Goal: Check status: Verify the current state of an ongoing process or item

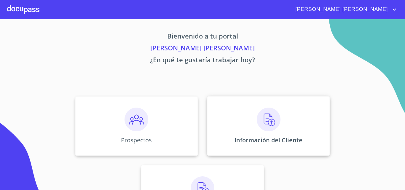
click at [250, 127] on div "Información del Cliente" at bounding box center [268, 125] width 122 height 59
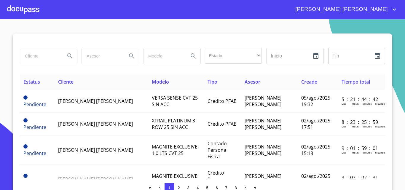
click at [46, 56] on input "search" at bounding box center [40, 56] width 40 height 16
type input "[PERSON_NAME]"
click at [66, 57] on icon "Search" at bounding box center [69, 55] width 7 height 7
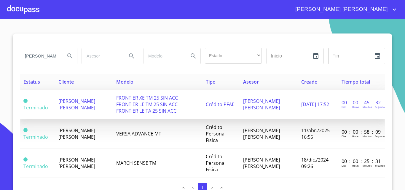
click at [164, 91] on td "FRONTIER XE TM 25 SIN ACC FRONTIER LE TM 25 SIN ACC FRONTIER LE TA 25 SIN ACC" at bounding box center [157, 104] width 89 height 29
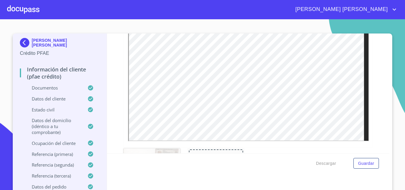
scroll to position [127, 0]
click at [398, 10] on div "[PERSON_NAME] [PERSON_NAME]" at bounding box center [202, 9] width 405 height 19
click at [396, 9] on icon "account of current user" at bounding box center [394, 9] width 7 height 7
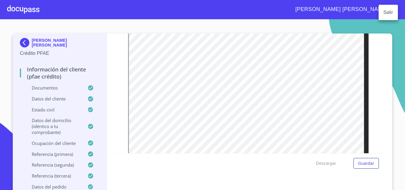
click at [385, 15] on li "Salir" at bounding box center [387, 12] width 19 height 11
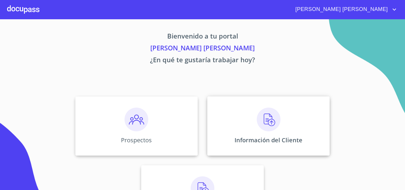
click at [268, 117] on img at bounding box center [269, 120] width 24 height 24
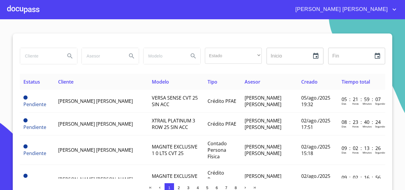
click at [43, 56] on input "search" at bounding box center [40, 56] width 40 height 16
type input "[PERSON_NAME]"
click at [66, 56] on icon "Search" at bounding box center [69, 55] width 7 height 7
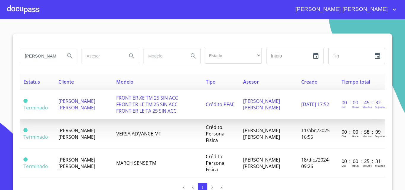
click at [79, 99] on span "[PERSON_NAME] [PERSON_NAME]" at bounding box center [76, 104] width 37 height 13
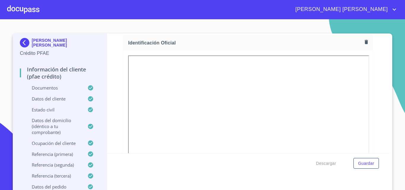
scroll to position [94, 0]
click at [394, 10] on icon "account of current user" at bounding box center [394, 10] width 4 height 2
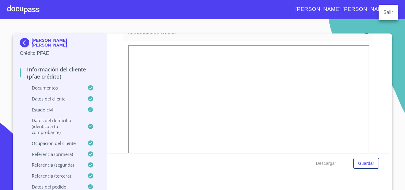
click at [389, 13] on li "Salir" at bounding box center [387, 12] width 19 height 11
